Goal: Task Accomplishment & Management: Manage account settings

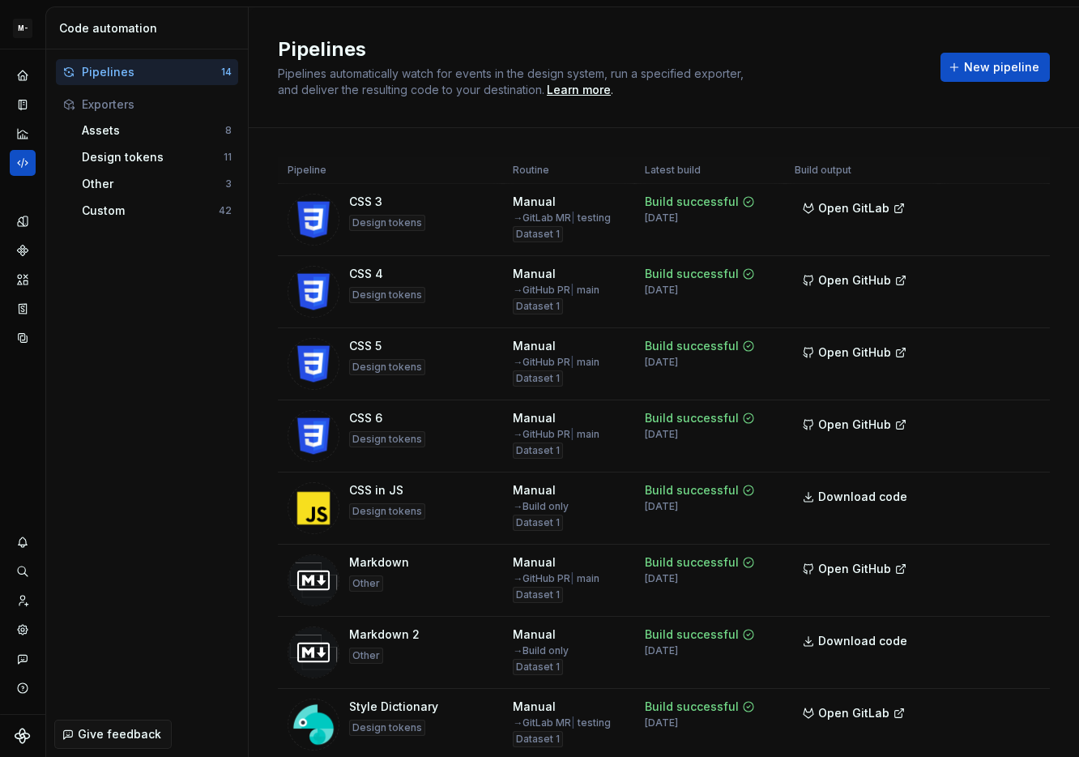
scroll to position [497, 0]
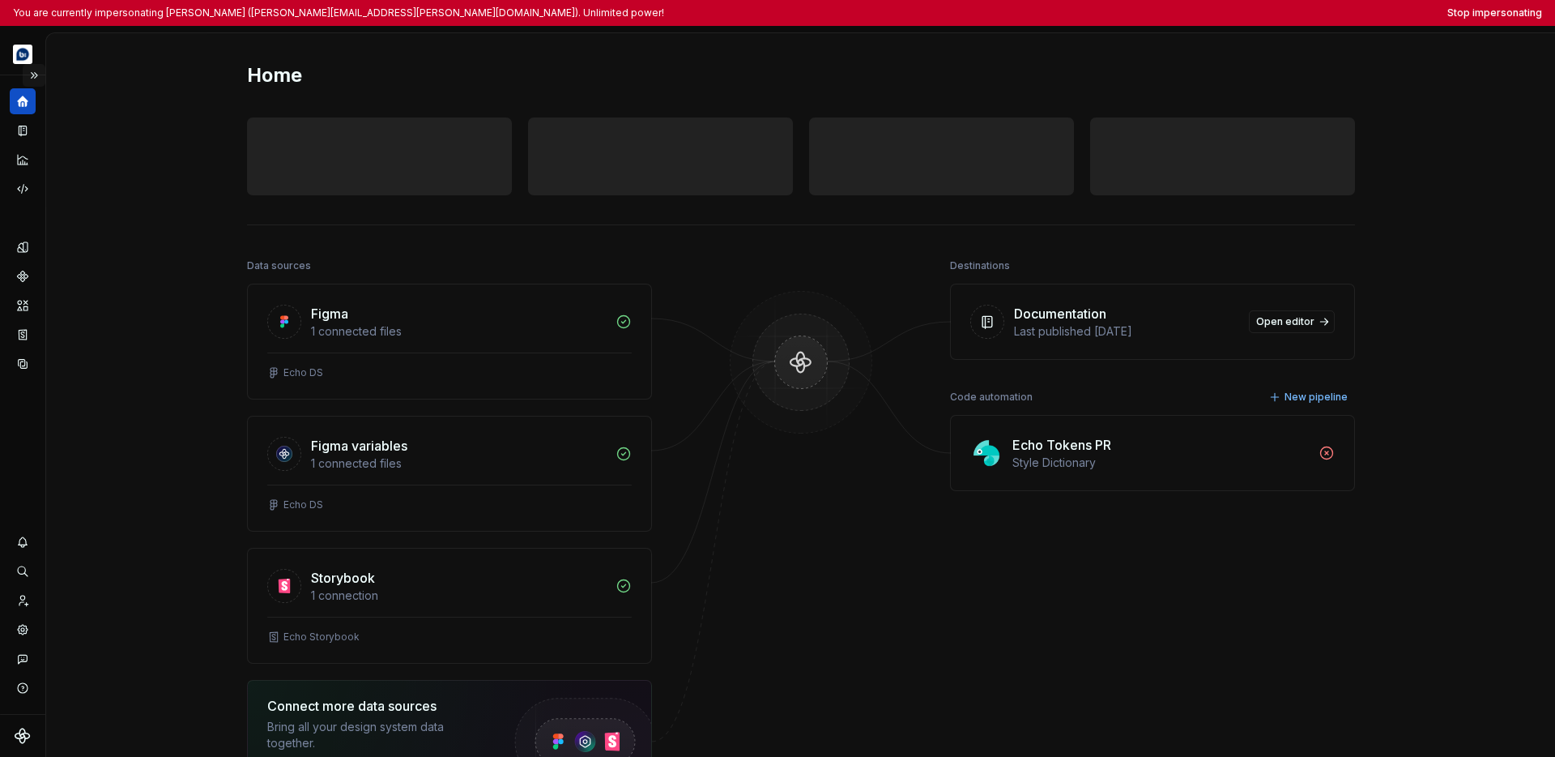
click at [35, 78] on button "Expand sidebar" at bounding box center [34, 75] width 23 height 23
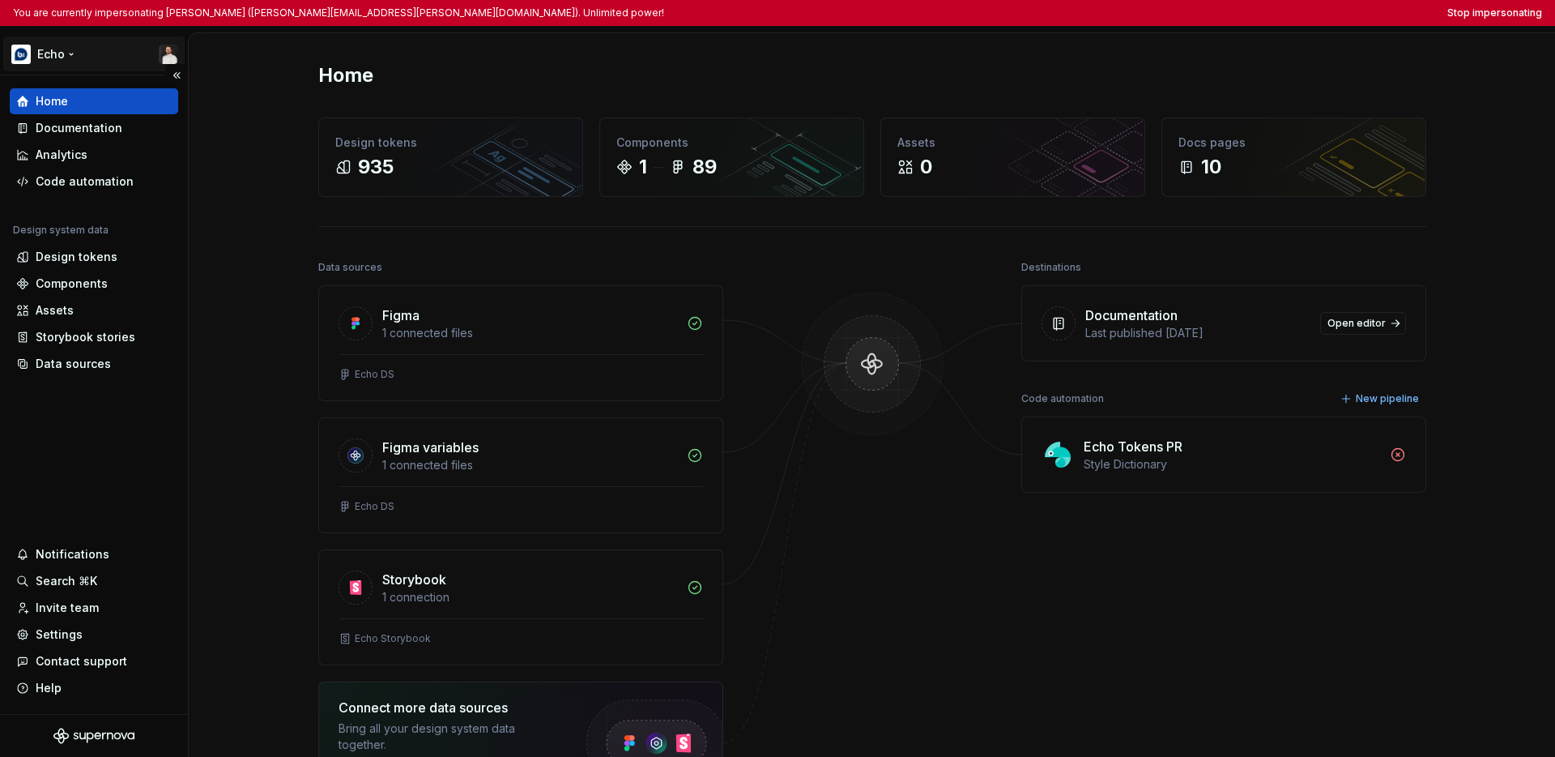
click at [55, 53] on html "You are currently impersonating [PERSON_NAME] ([PERSON_NAME][EMAIL_ADDRESS][PER…" at bounding box center [777, 378] width 1555 height 757
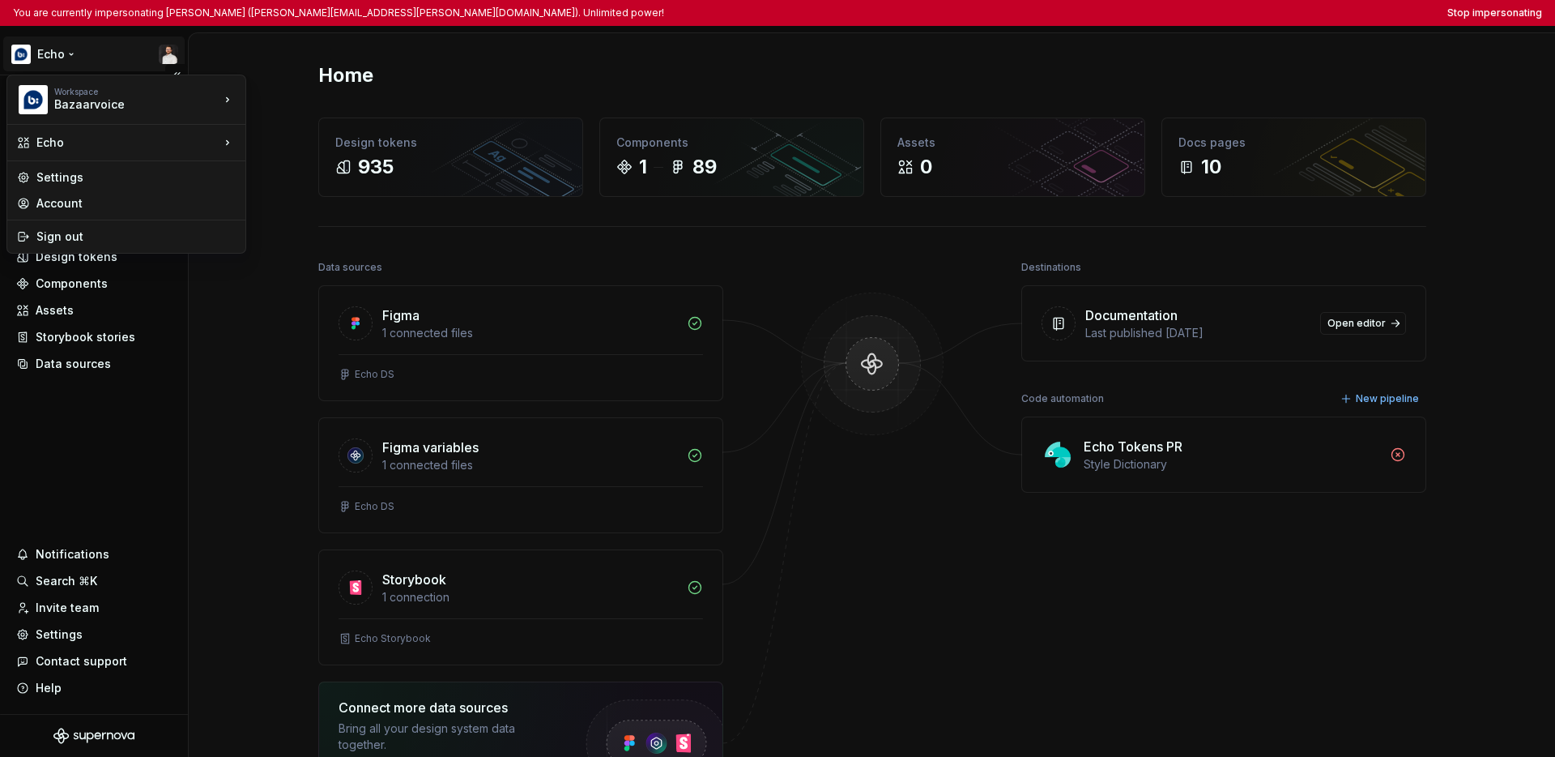
click at [83, 458] on html "You are currently impersonating [PERSON_NAME] ([PERSON_NAME][EMAIL_ADDRESS][PER…" at bounding box center [777, 378] width 1555 height 757
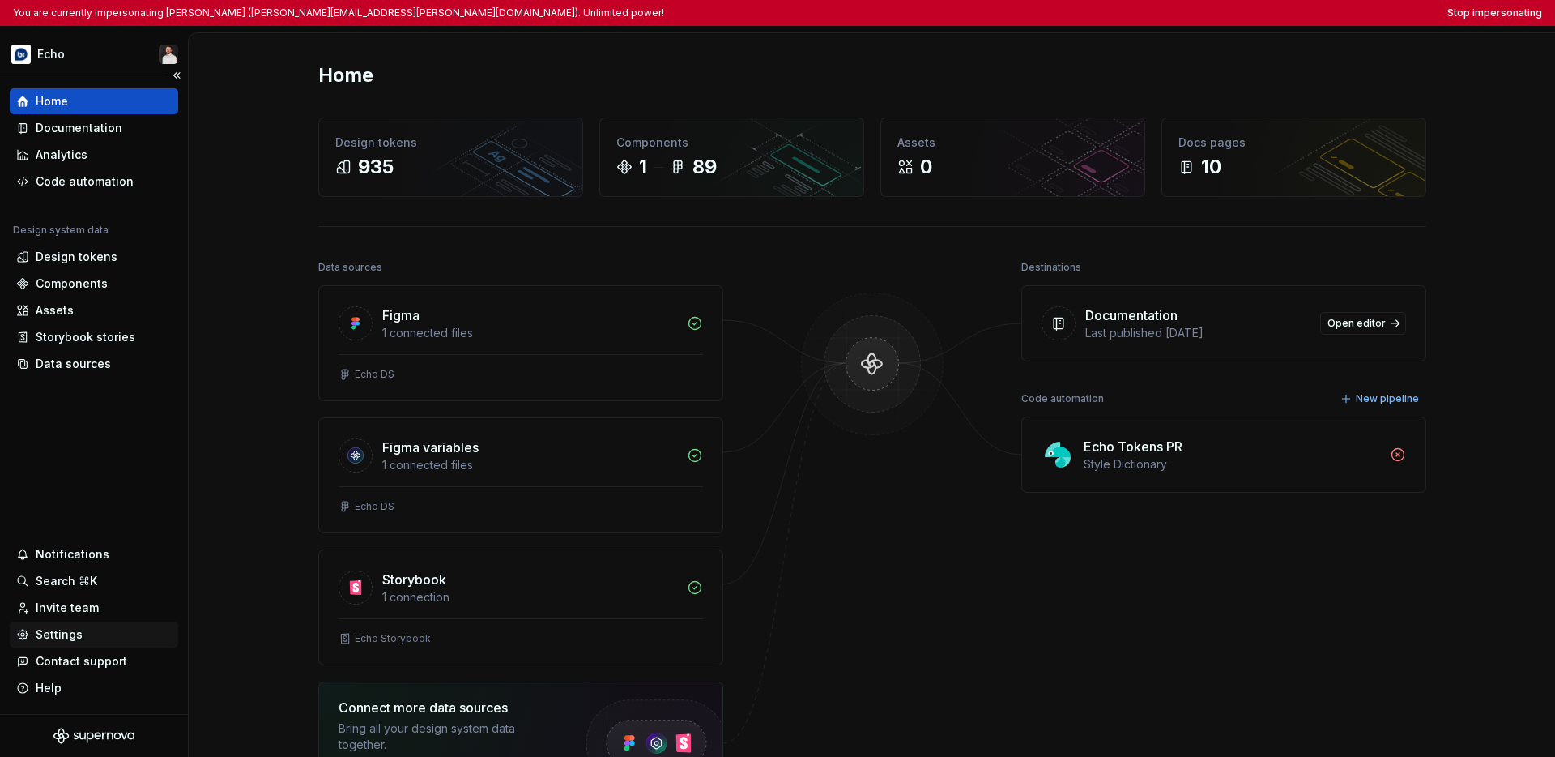
click at [62, 642] on div "Settings" at bounding box center [59, 634] width 47 height 16
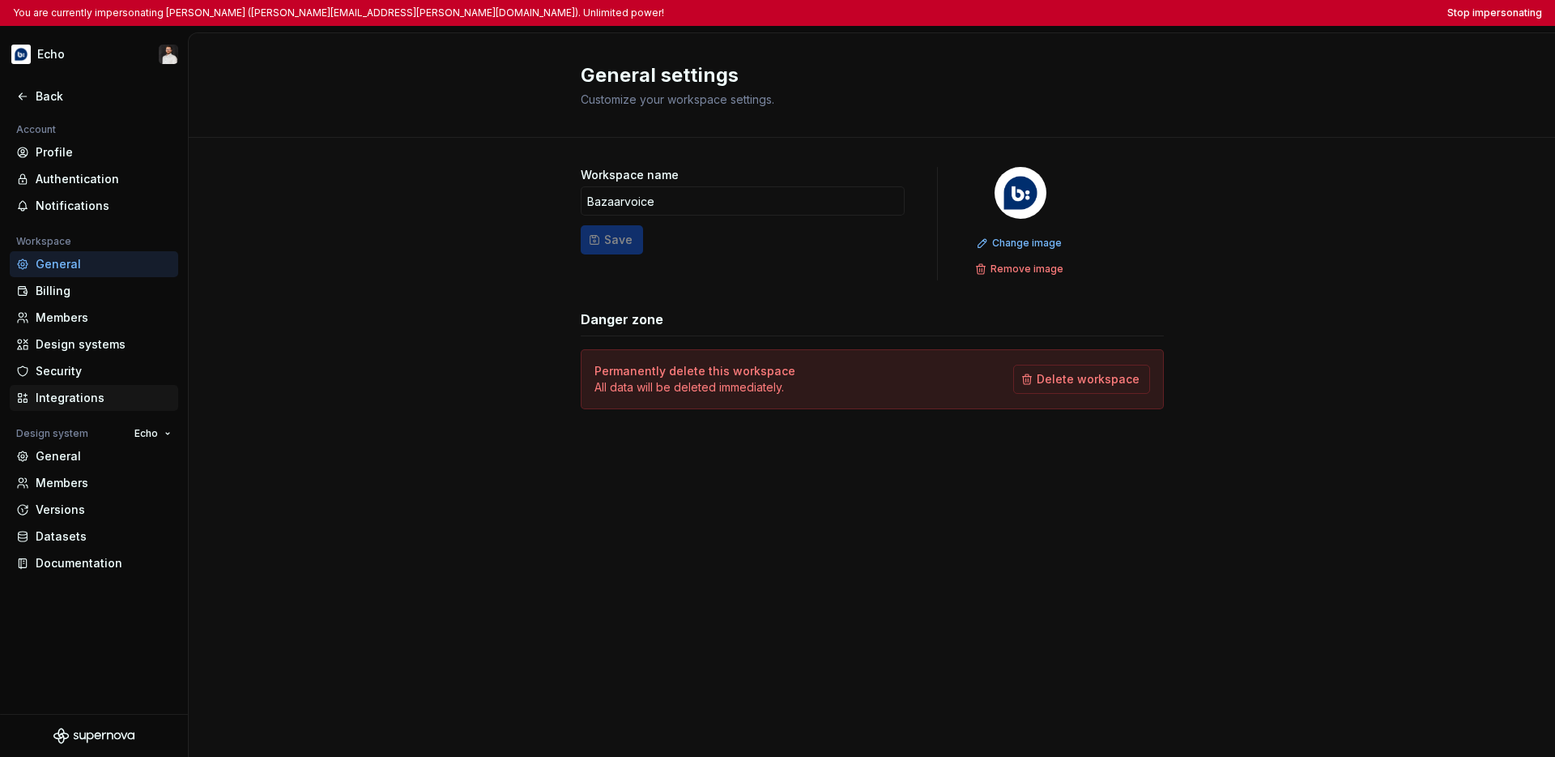
click at [68, 399] on div "Integrations" at bounding box center [104, 398] width 136 height 16
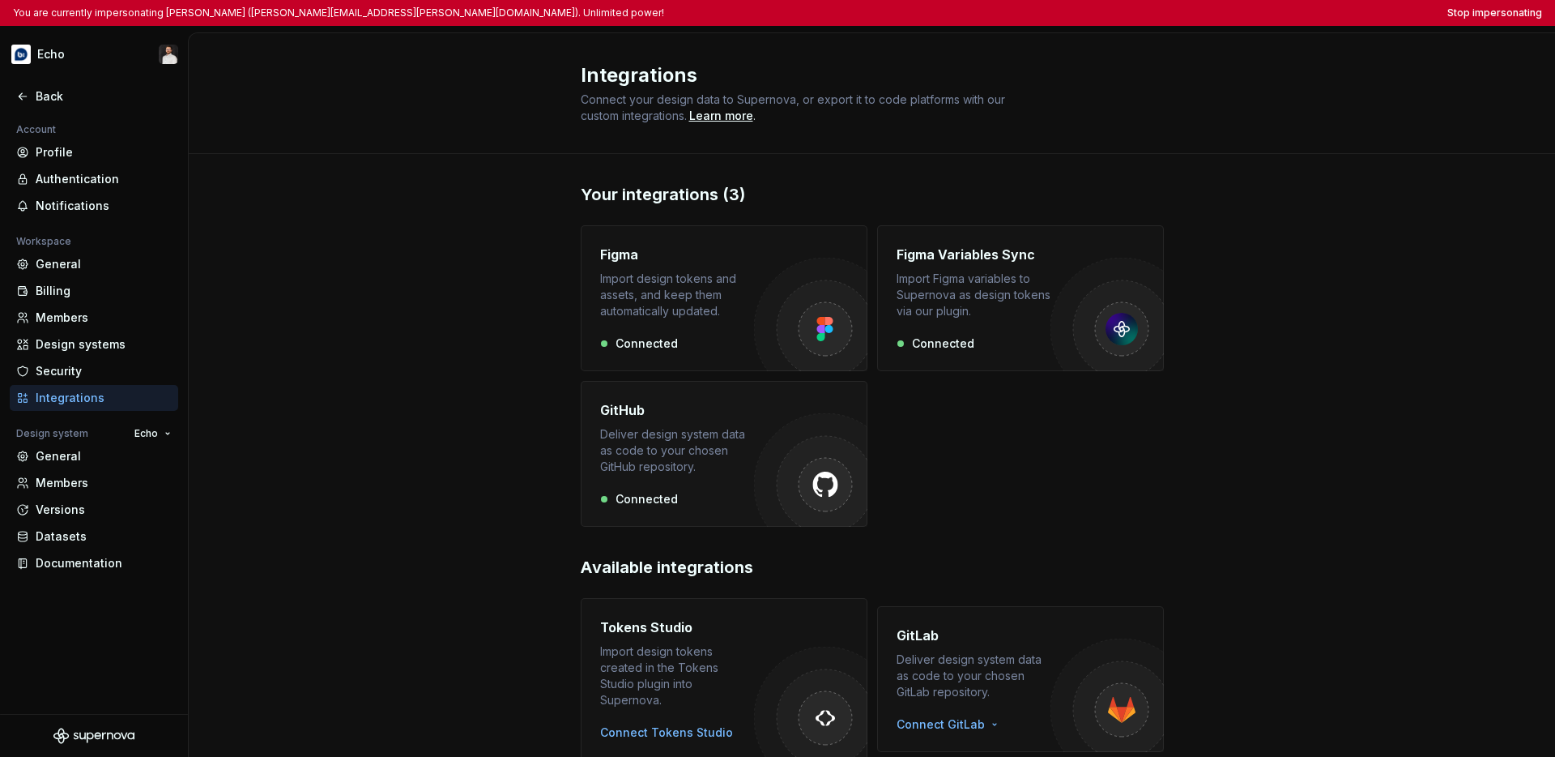
click at [731, 429] on div "Deliver design system data as code to your chosen GitHub repository." at bounding box center [677, 450] width 154 height 49
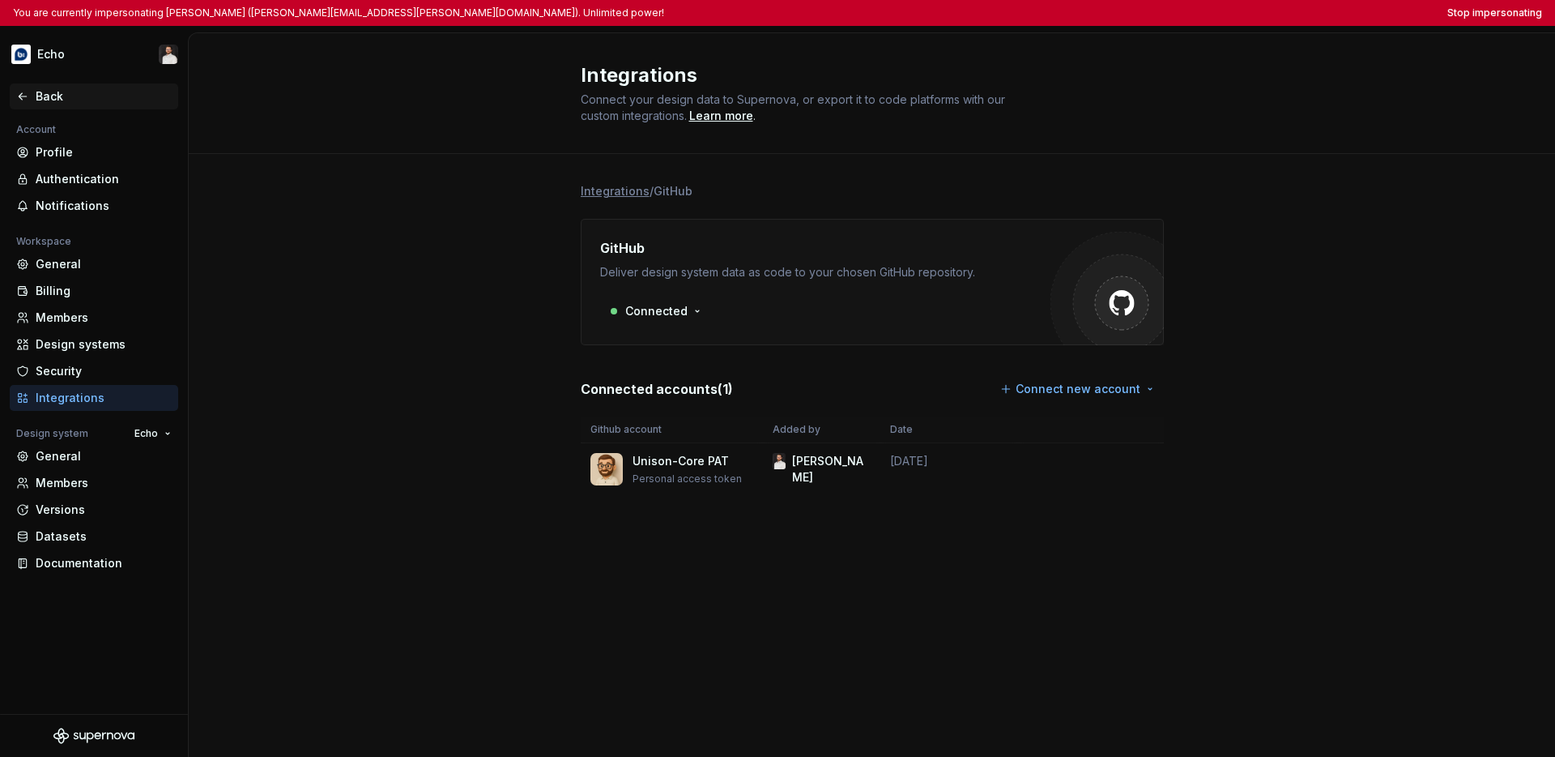
click at [20, 97] on icon at bounding box center [22, 96] width 7 height 6
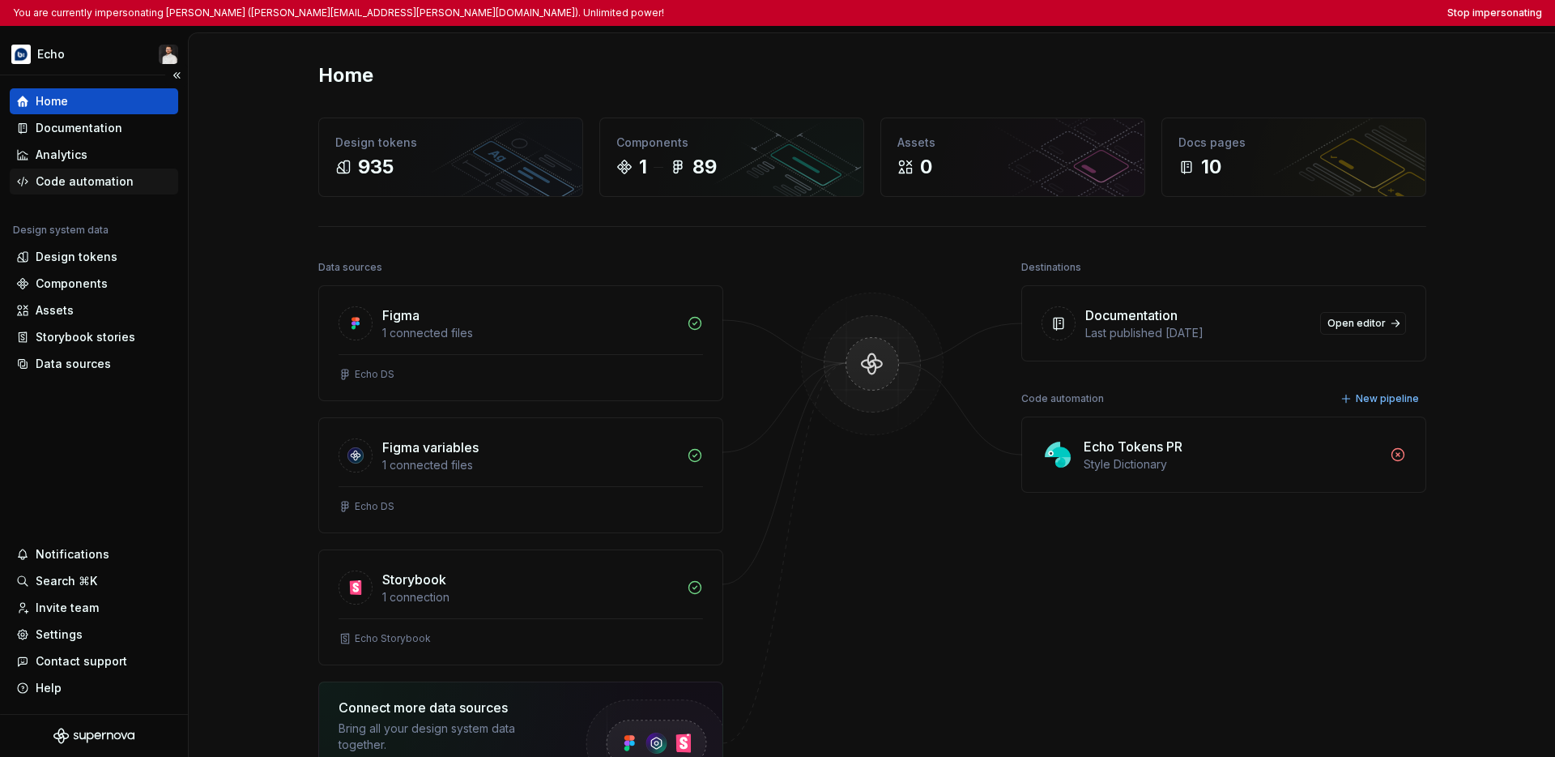
click at [102, 188] on div "Code automation" at bounding box center [85, 181] width 98 height 16
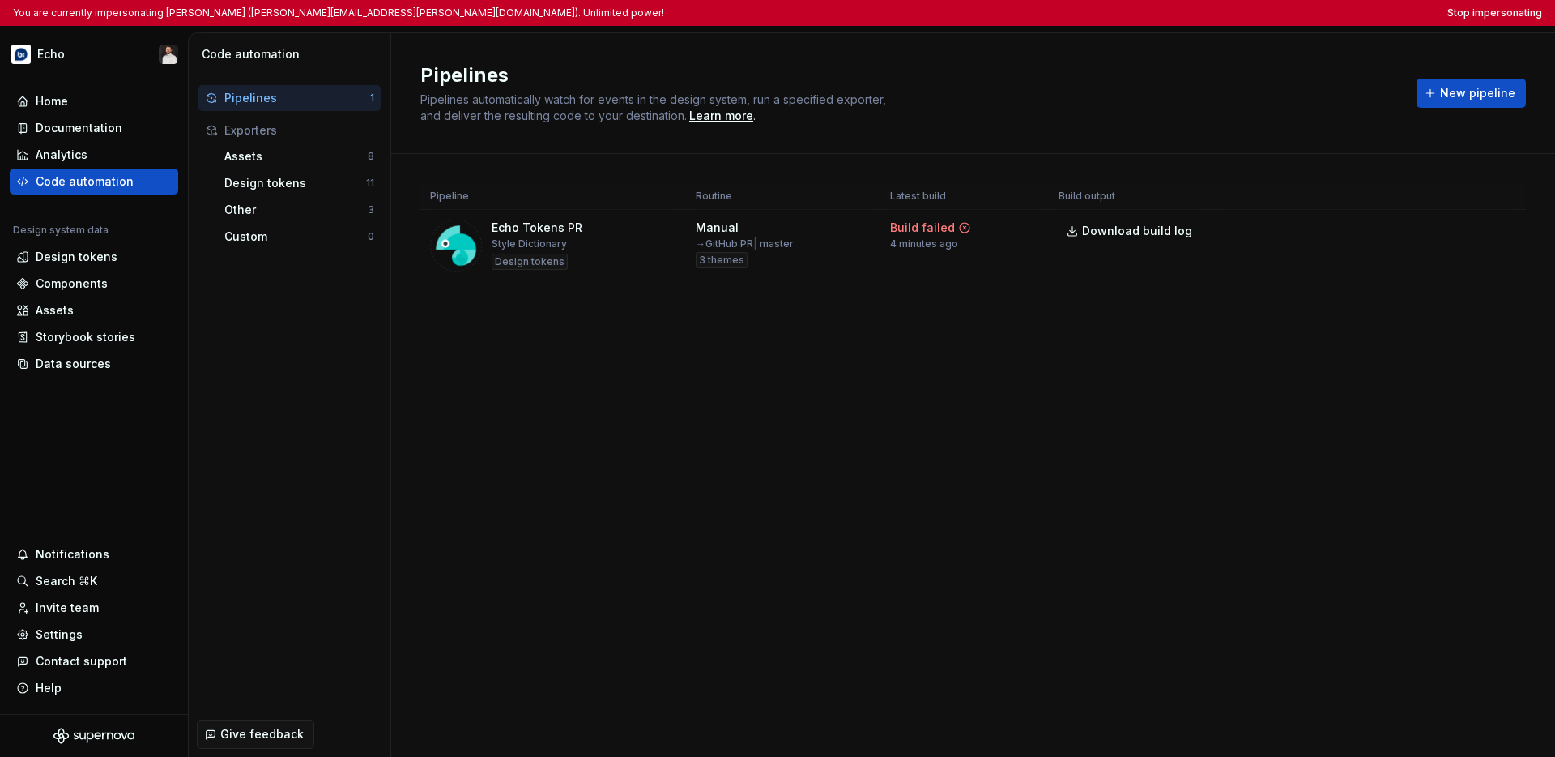
click at [796, 415] on div "Pipelines Pipelines automatically watch for events in the design system, run a …" at bounding box center [973, 394] width 1164 height 723
click at [1078, 348] on div "Pipelines Pipelines automatically watch for events in the design system, run a …" at bounding box center [973, 394] width 1164 height 723
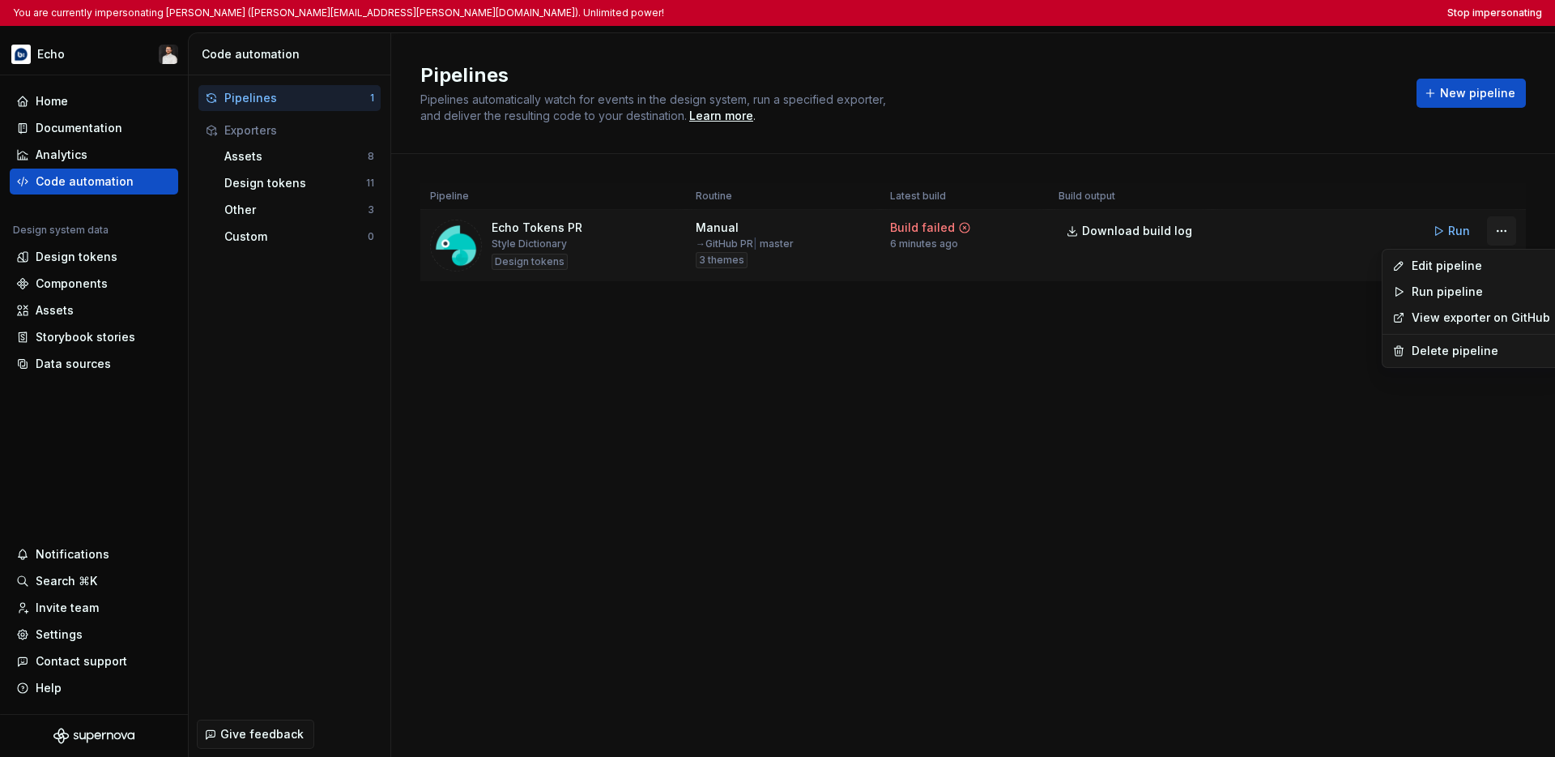
click at [1078, 229] on html "You are currently impersonating [PERSON_NAME] ([PERSON_NAME][EMAIL_ADDRESS][PER…" at bounding box center [777, 378] width 1555 height 757
click at [1078, 261] on div "Edit pipeline" at bounding box center [1481, 266] width 139 height 16
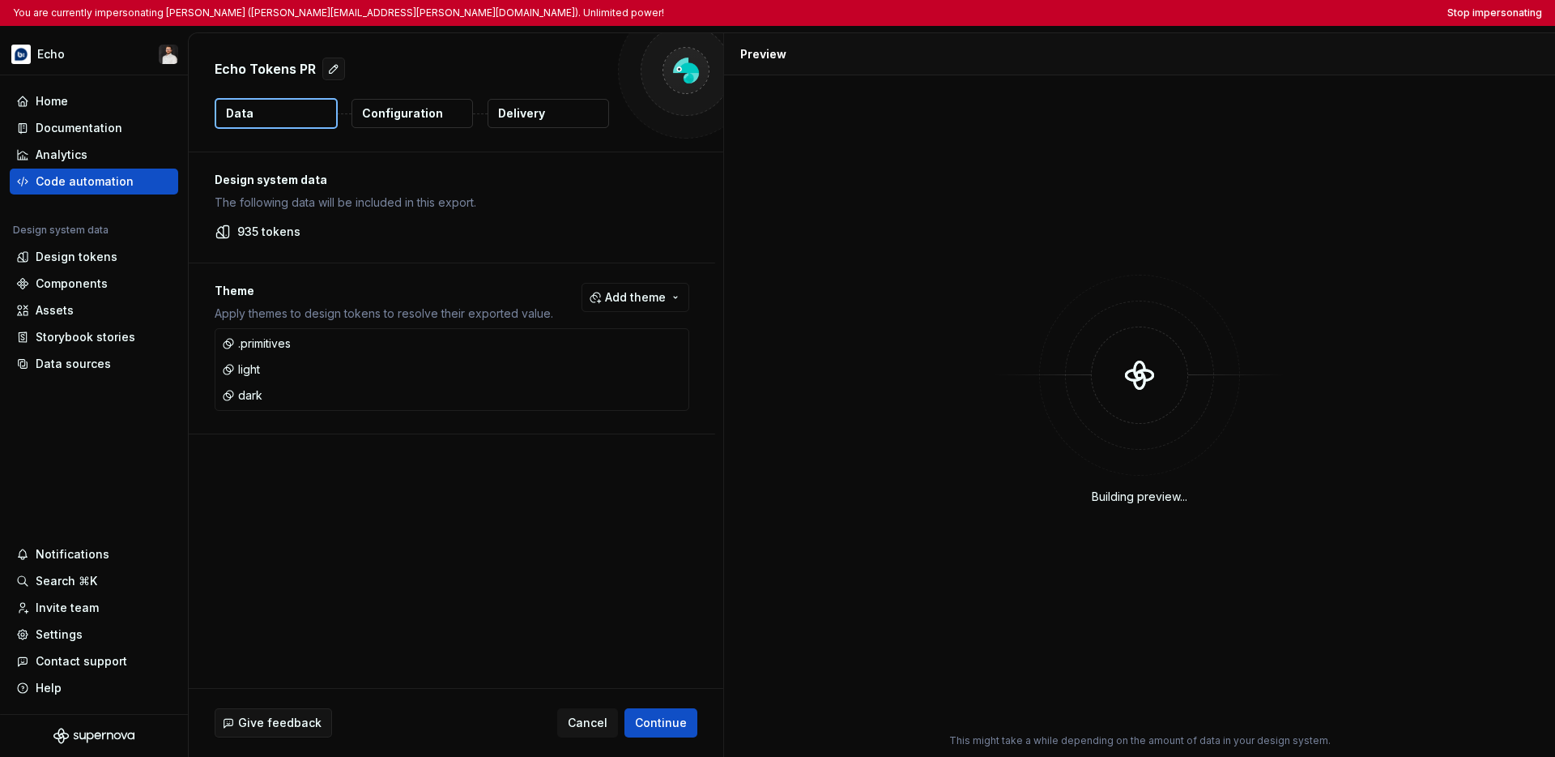
click at [544, 117] on button "Delivery" at bounding box center [549, 113] width 122 height 29
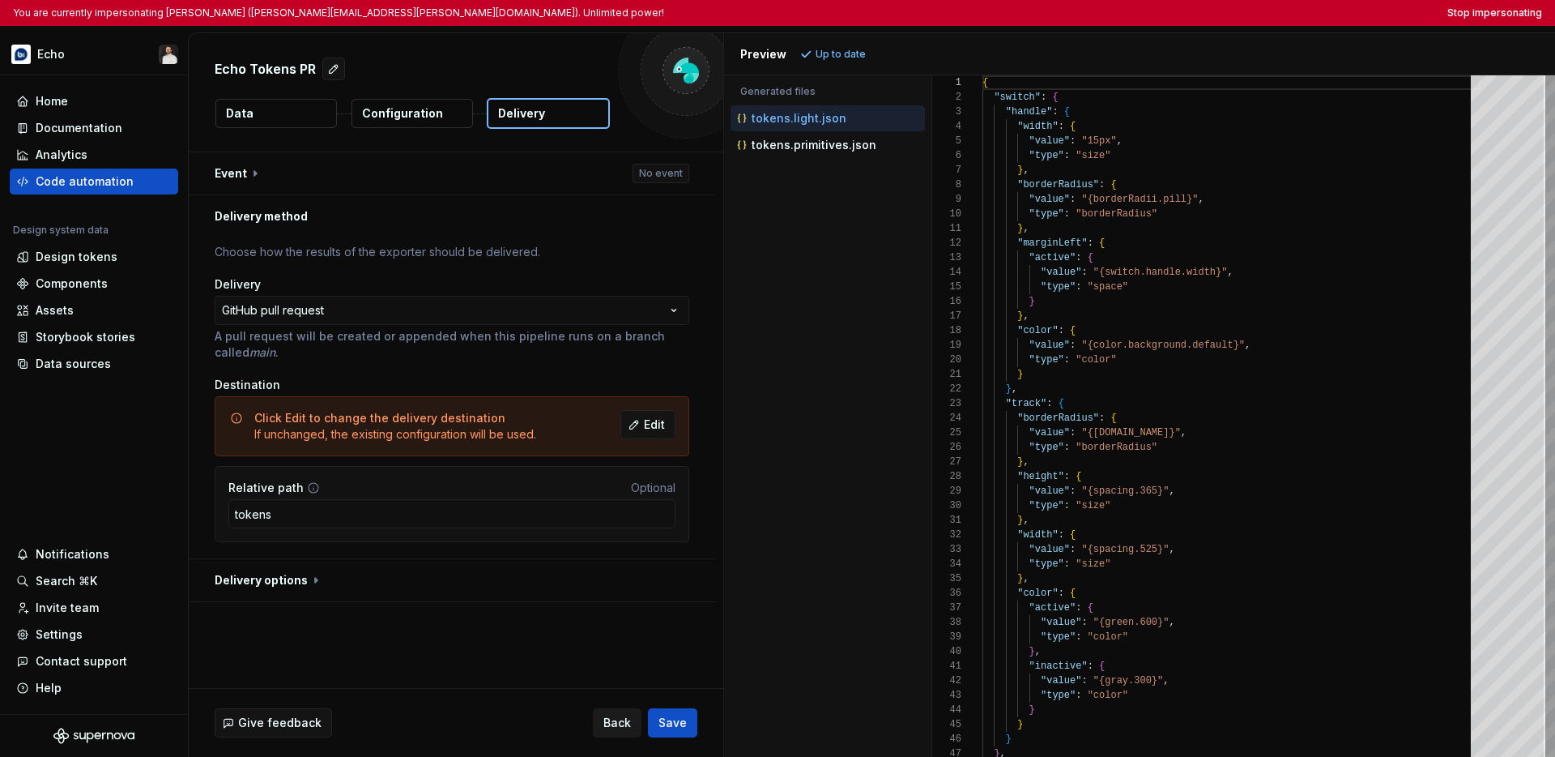
click at [620, 727] on span "Back" at bounding box center [617, 722] width 28 height 16
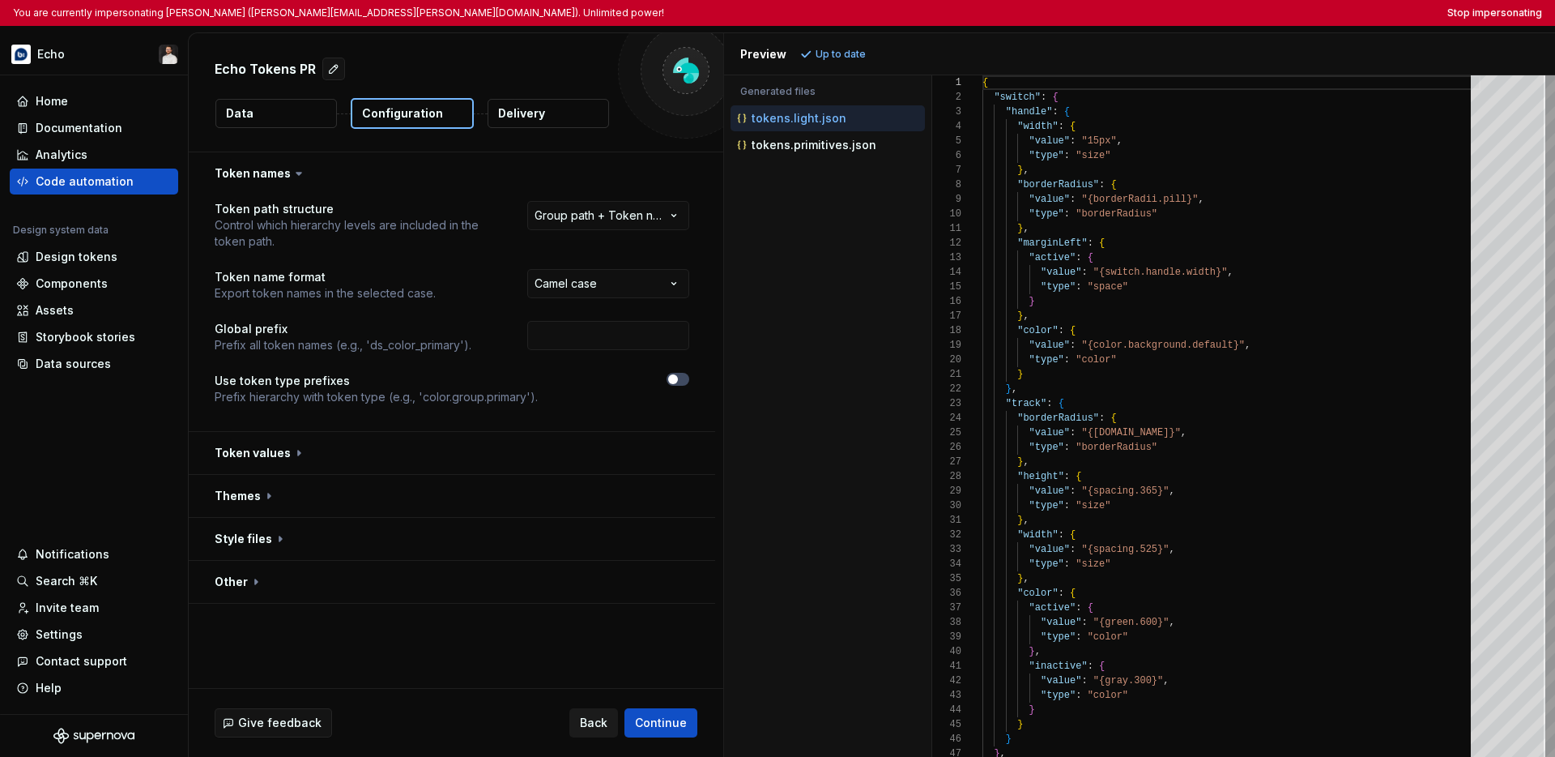
click at [607, 725] on span "Back" at bounding box center [594, 722] width 28 height 16
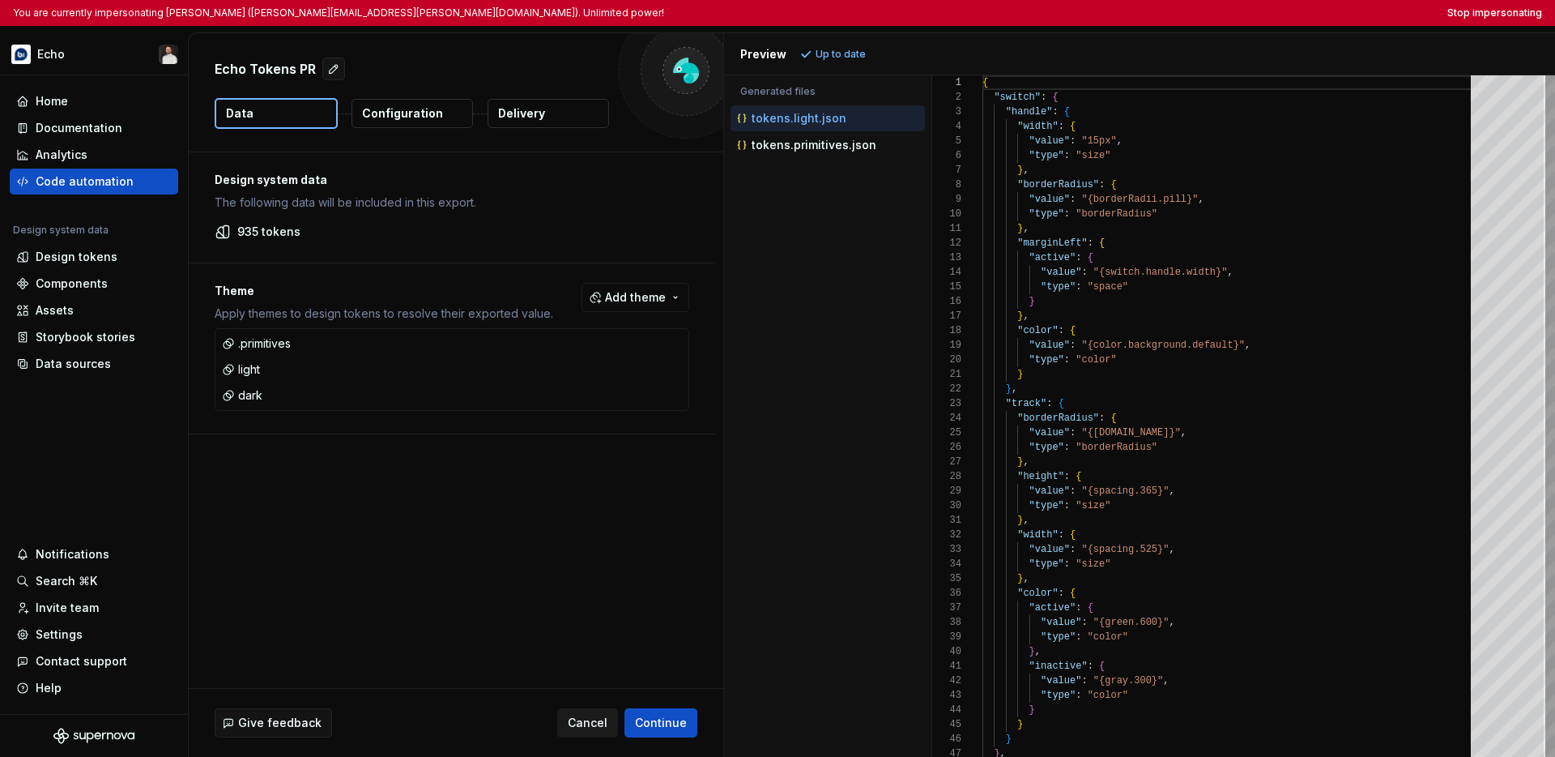
click at [603, 725] on span "Cancel" at bounding box center [588, 722] width 40 height 16
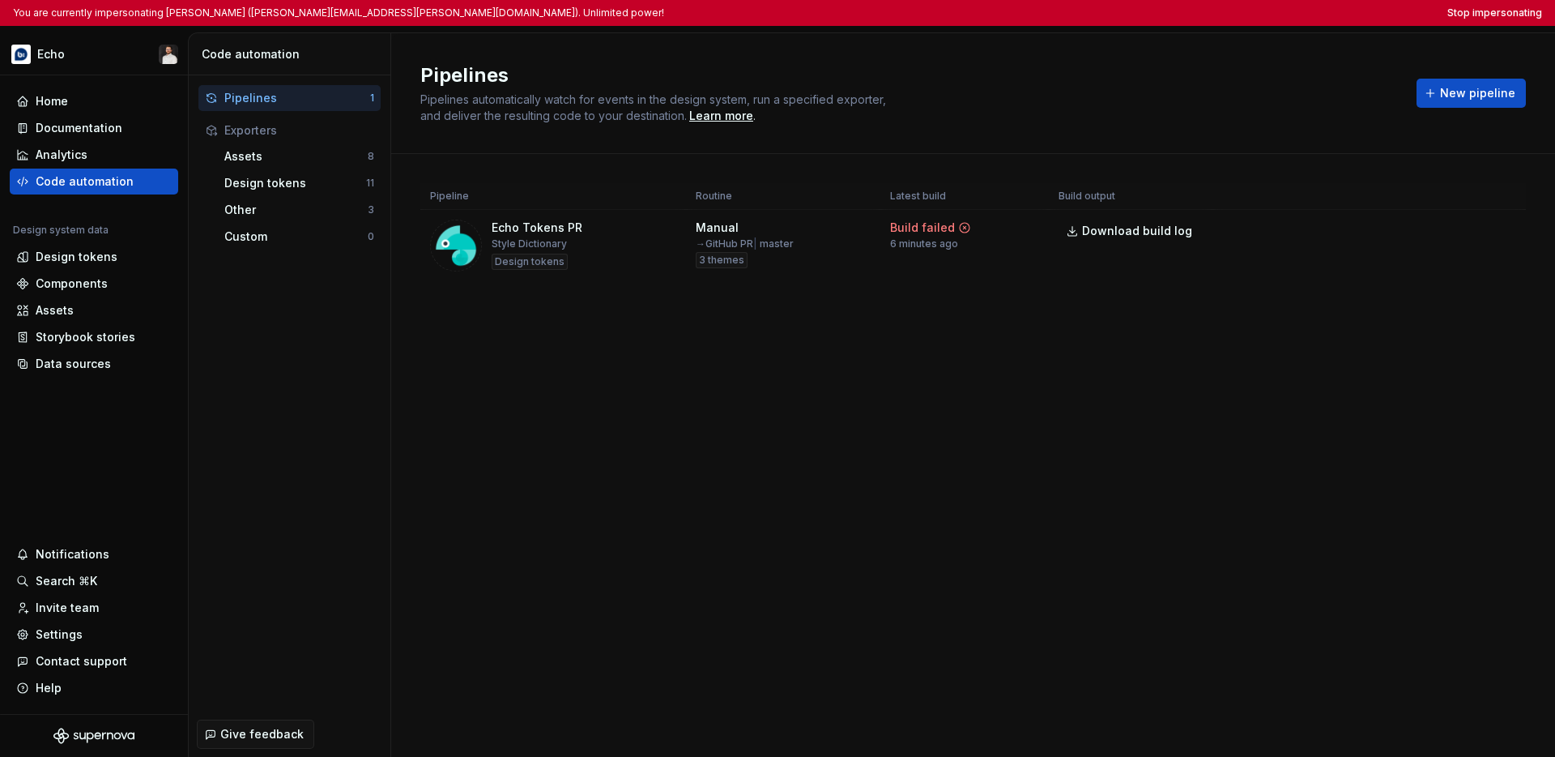
click at [671, 510] on div "Pipelines Pipelines automatically watch for events in the design system, run a …" at bounding box center [973, 394] width 1164 height 723
click at [62, 630] on div "Settings" at bounding box center [59, 634] width 47 height 16
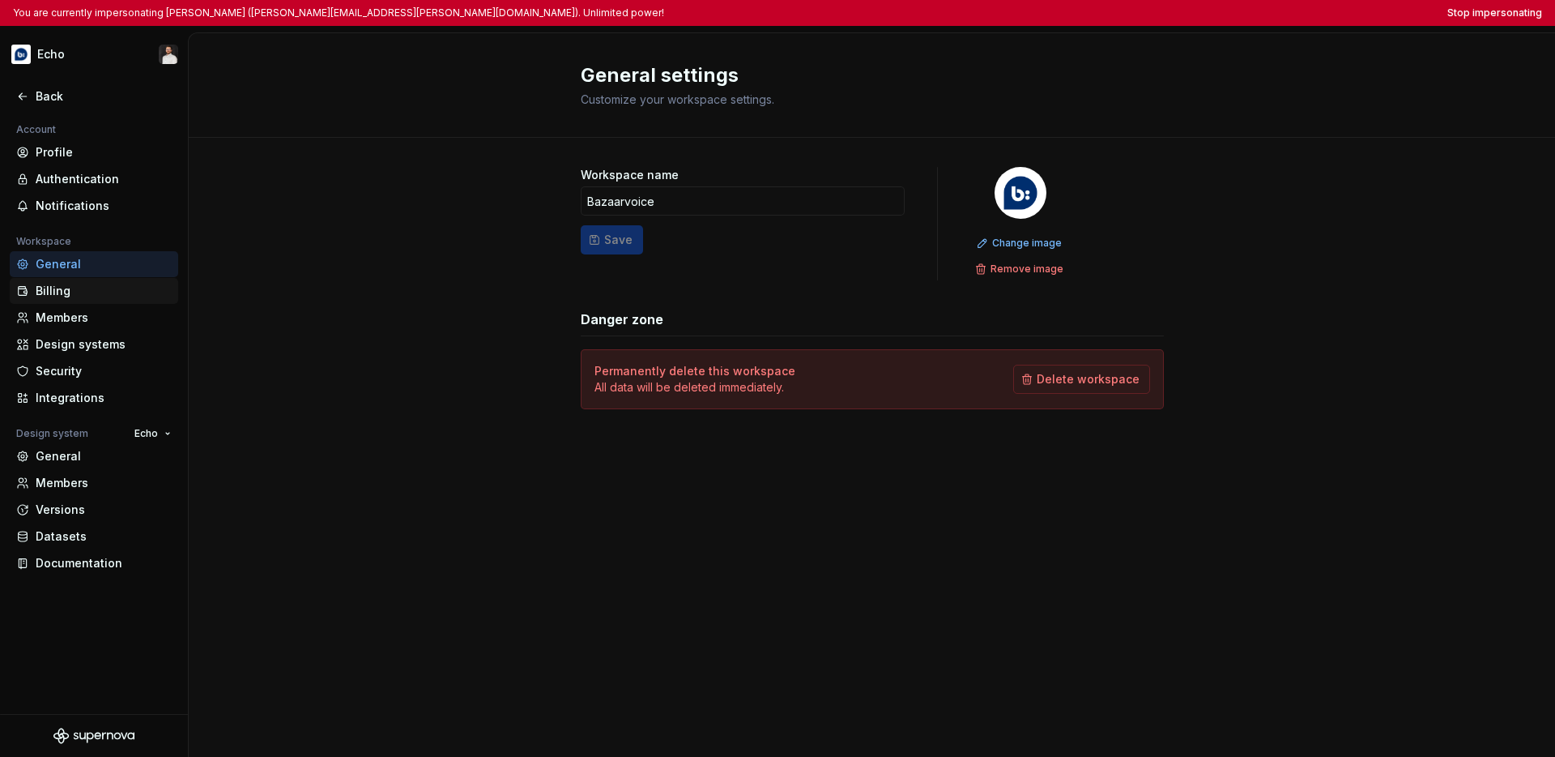
click at [83, 289] on div "Billing" at bounding box center [104, 291] width 136 height 16
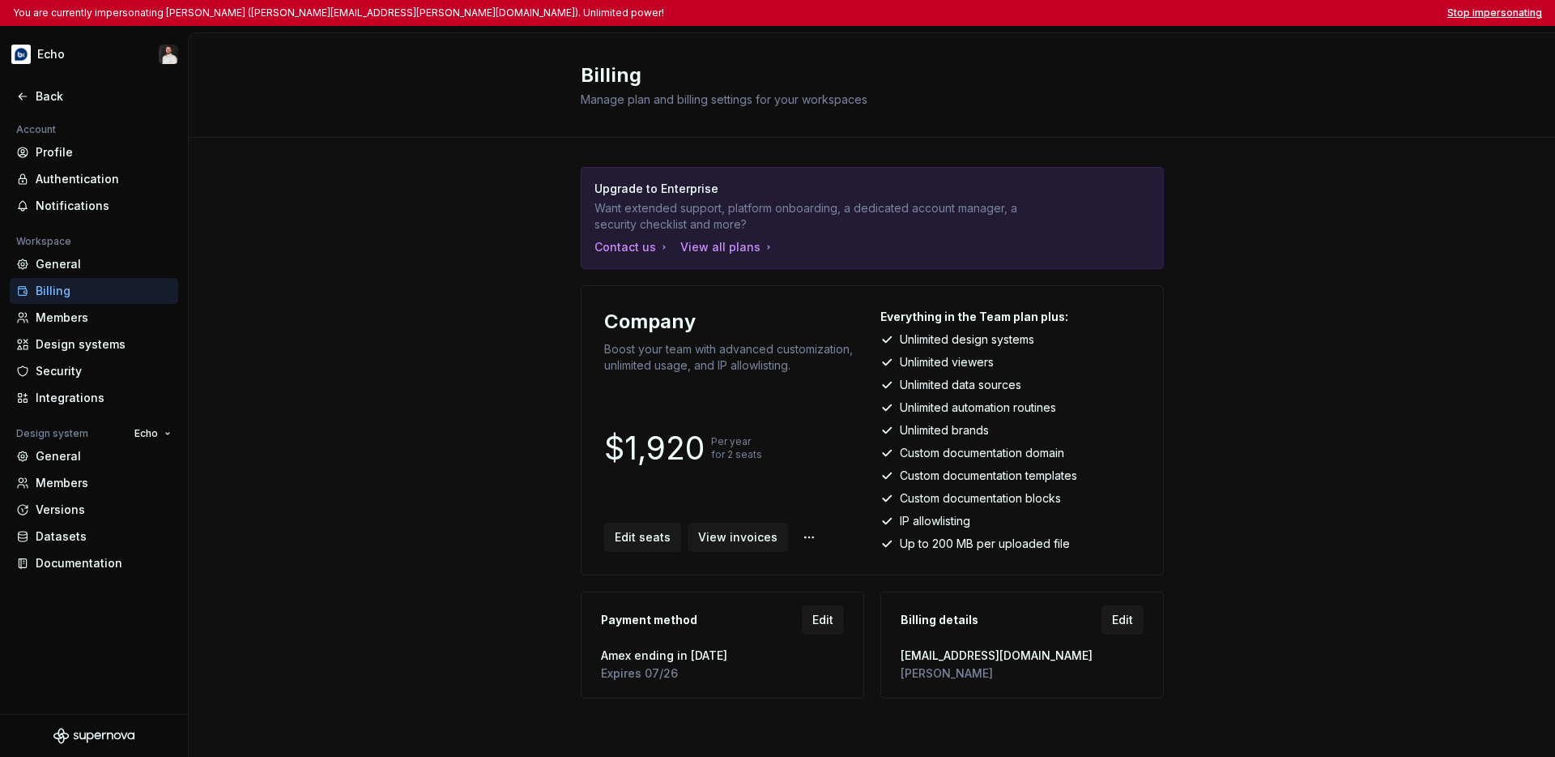
click at [1078, 15] on button "Stop impersonating" at bounding box center [1495, 12] width 95 height 13
